Goal: Task Accomplishment & Management: Use online tool/utility

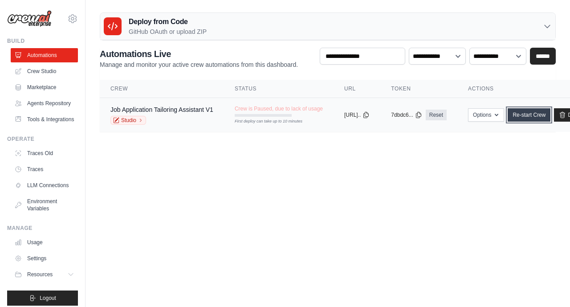
click at [550, 111] on link "Re-start Crew" at bounding box center [529, 114] width 43 height 13
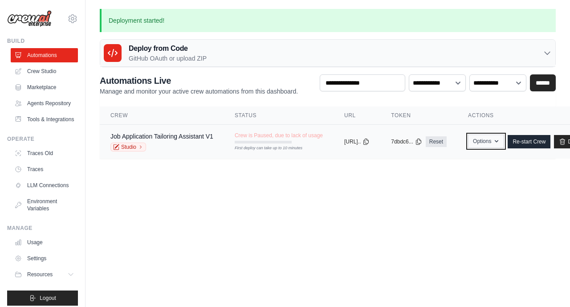
click at [504, 145] on button "Options" at bounding box center [486, 141] width 36 height 13
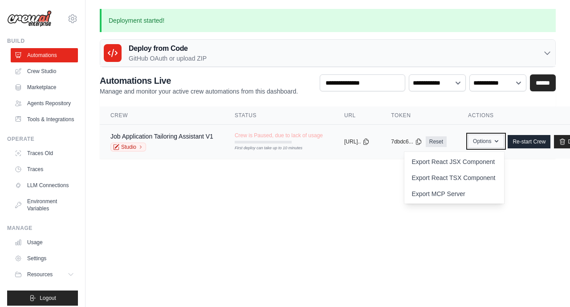
click at [504, 145] on button "Options" at bounding box center [486, 141] width 36 height 13
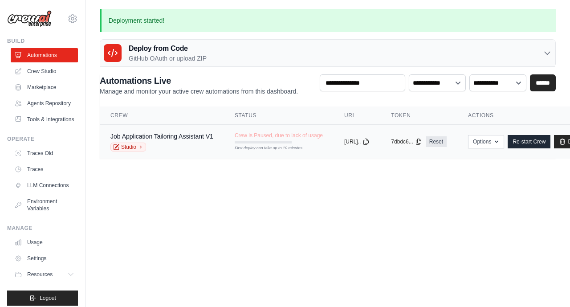
click at [363, 142] on div "copied" at bounding box center [353, 138] width 19 height 11
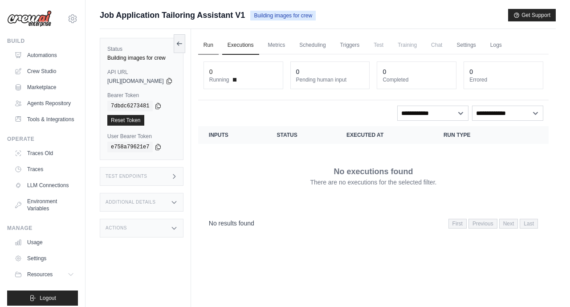
click at [219, 49] on link "Run" at bounding box center [208, 45] width 20 height 19
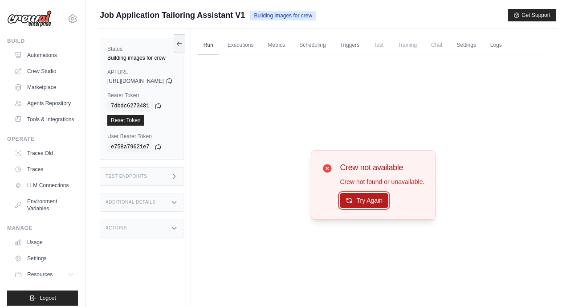
click at [375, 204] on button "Try Again" at bounding box center [364, 200] width 49 height 15
click at [33, 56] on link "Automations" at bounding box center [45, 55] width 67 height 14
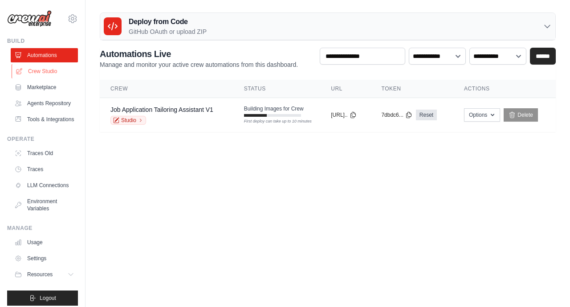
click at [35, 69] on link "Crew Studio" at bounding box center [45, 71] width 67 height 14
